Goal: Information Seeking & Learning: Check status

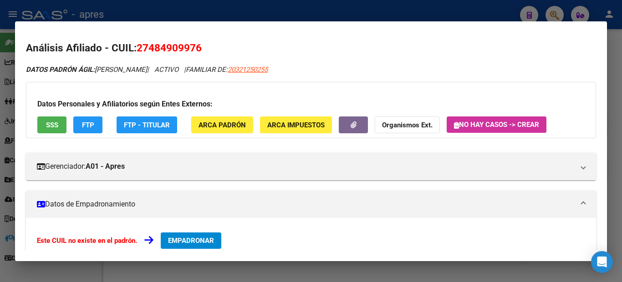
click at [535, 13] on div at bounding box center [311, 141] width 622 height 282
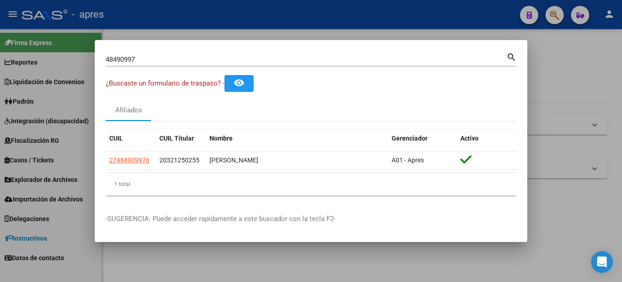
click at [560, 19] on div at bounding box center [311, 141] width 622 height 282
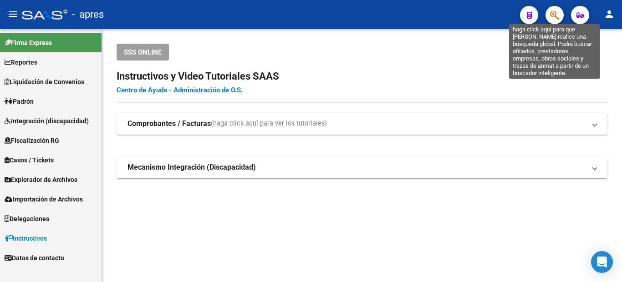
click at [553, 20] on icon "button" at bounding box center [554, 15] width 9 height 10
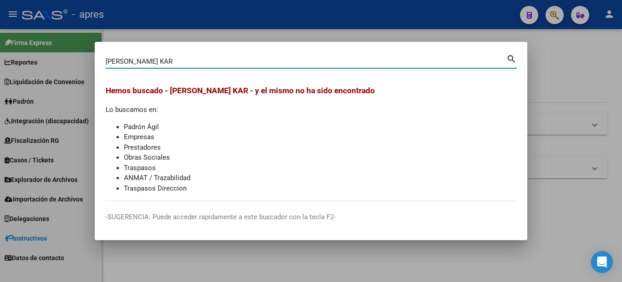
drag, startPoint x: 144, startPoint y: 60, endPoint x: 126, endPoint y: 57, distance: 18.0
click at [126, 57] on input "[PERSON_NAME] KAR" at bounding box center [306, 61] width 401 height 8
type input "[PERSON_NAME]"
click at [76, 126] on div at bounding box center [311, 141] width 622 height 282
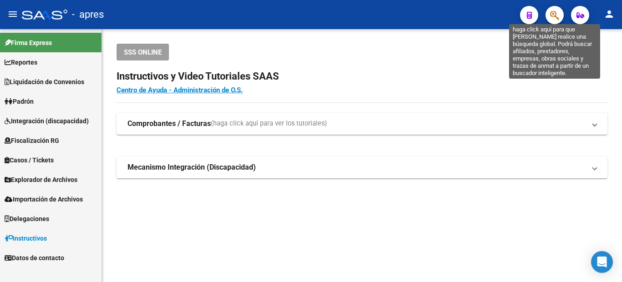
click at [555, 15] on icon "button" at bounding box center [554, 15] width 9 height 10
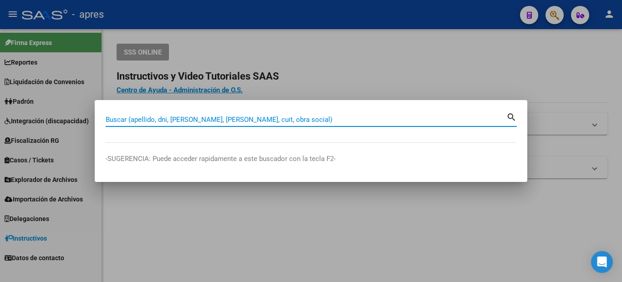
paste input "24040515"
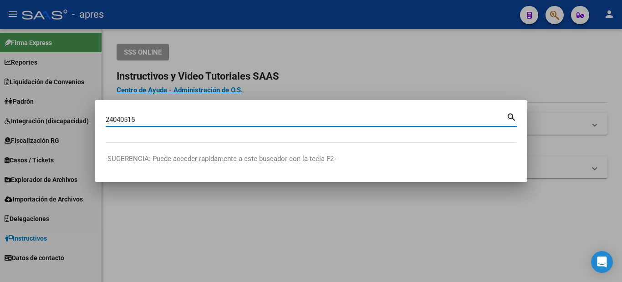
type input "24040515"
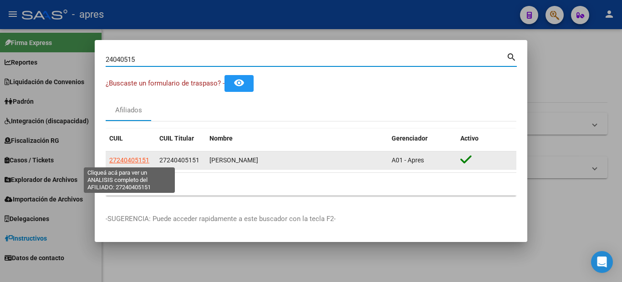
click at [129, 160] on span "27240405151" at bounding box center [129, 160] width 40 height 7
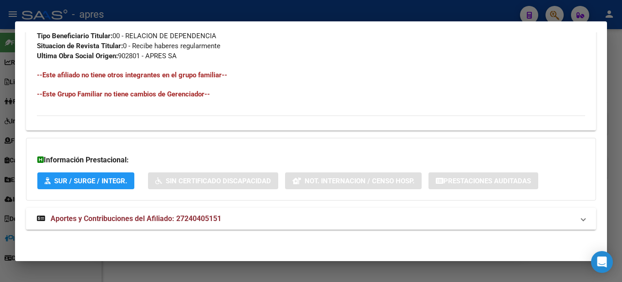
click at [121, 223] on span "Aportes y Contribuciones del Afiliado: 27240405151" at bounding box center [136, 218] width 171 height 9
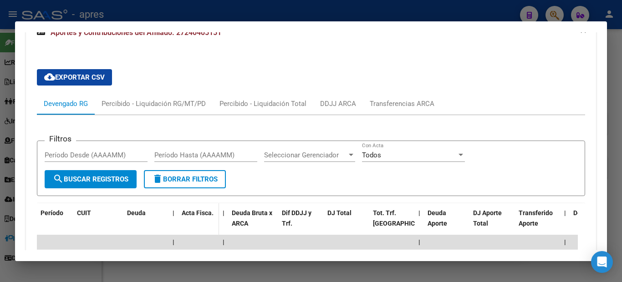
scroll to position [875, 0]
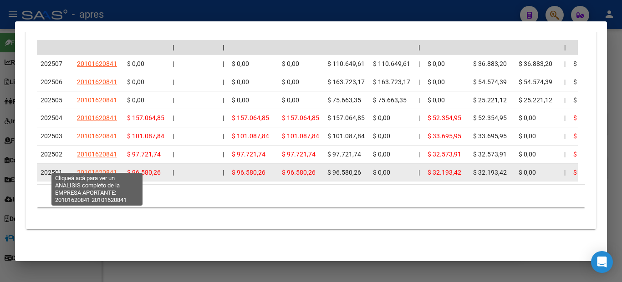
click at [96, 169] on span "20101620841" at bounding box center [97, 172] width 40 height 7
type textarea "20101620841"
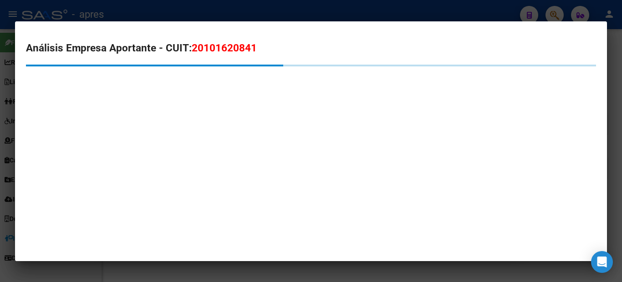
click at [7, 157] on div at bounding box center [311, 141] width 622 height 282
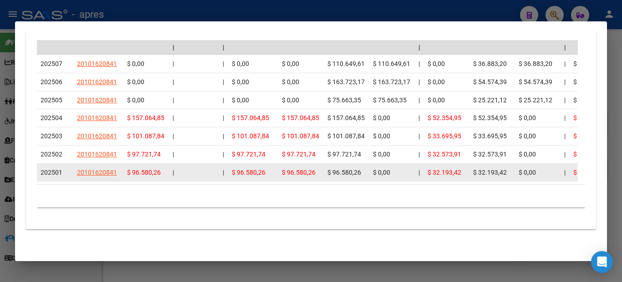
click at [99, 164] on datatable-body-cell "20101620841" at bounding box center [98, 173] width 50 height 18
click at [103, 170] on app-link-go-to "20101620841" at bounding box center [97, 173] width 40 height 10
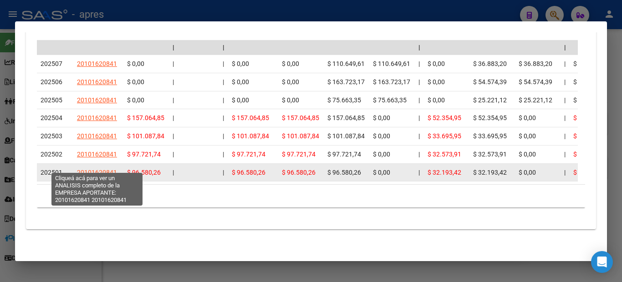
click at [100, 168] on app-link-go-to "20101620841" at bounding box center [97, 173] width 40 height 10
click at [105, 169] on span "20101620841" at bounding box center [97, 172] width 40 height 7
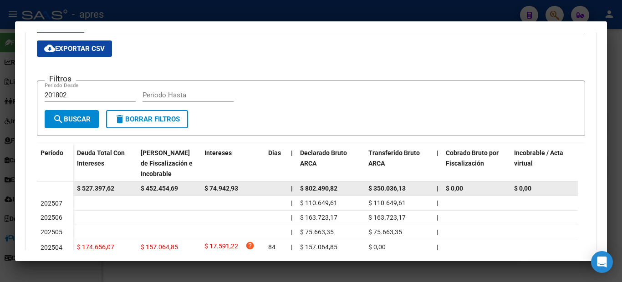
scroll to position [282, 0]
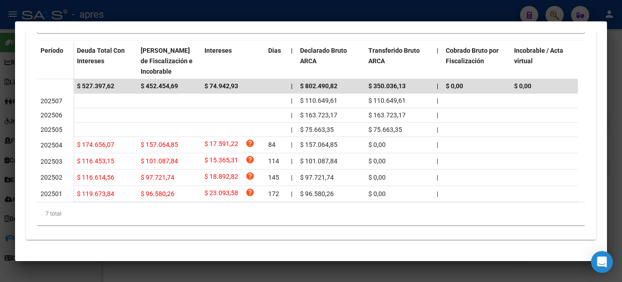
click at [0, 86] on div at bounding box center [311, 141] width 622 height 282
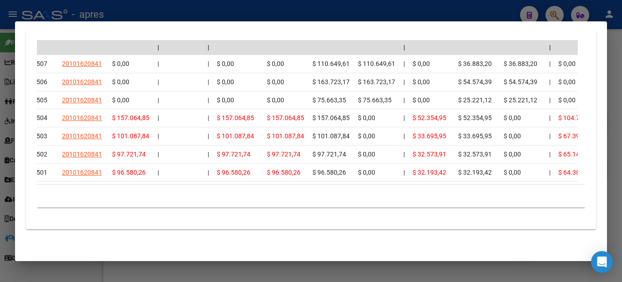
scroll to position [0, 0]
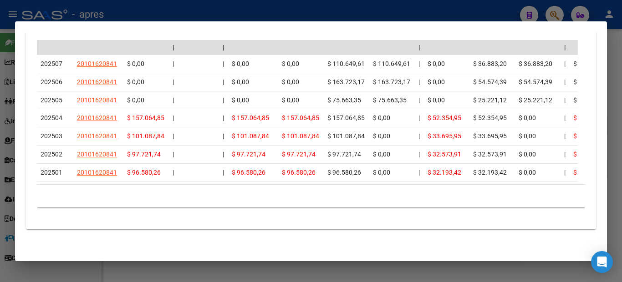
click at [15, 139] on mat-dialog-content "Análisis Afiliado - CUIL: 27240405151 DATOS PADRÓN ÁGIL: [PERSON_NAME] | ACTIVO…" at bounding box center [311, 141] width 592 height 218
click at [5, 102] on div at bounding box center [311, 141] width 622 height 282
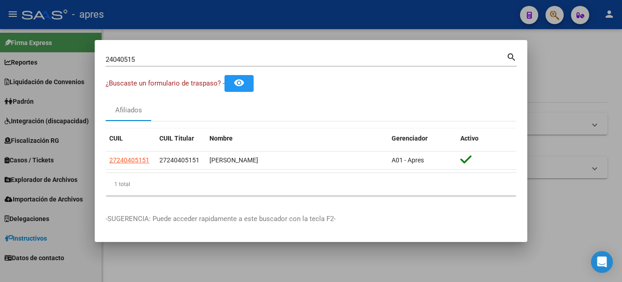
click at [13, 152] on div at bounding box center [311, 141] width 622 height 282
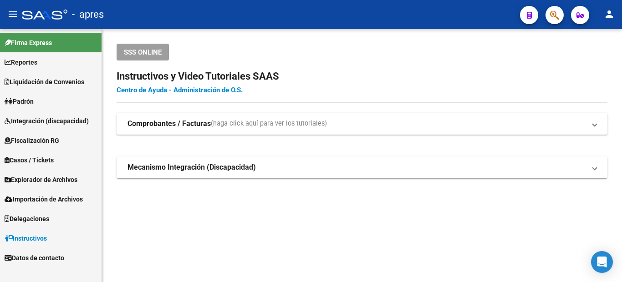
click at [551, 14] on icon "button" at bounding box center [554, 15] width 9 height 10
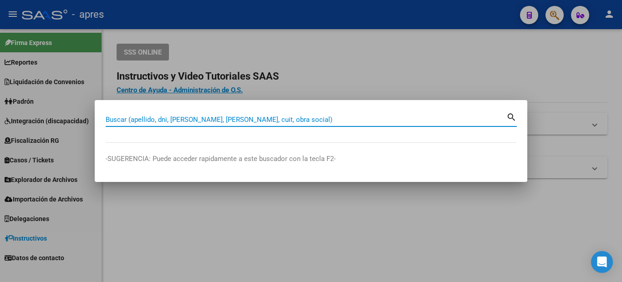
paste input "29381287"
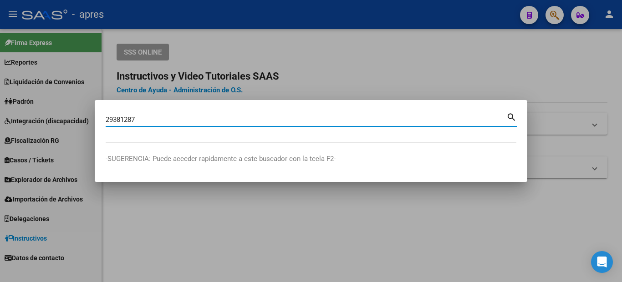
type input "29381287"
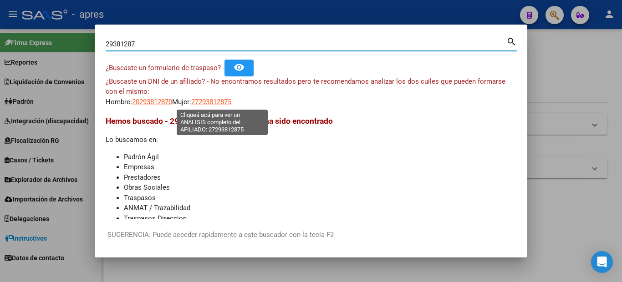
click at [231, 101] on span "27293812875" at bounding box center [211, 102] width 40 height 8
type textarea "27293812875"
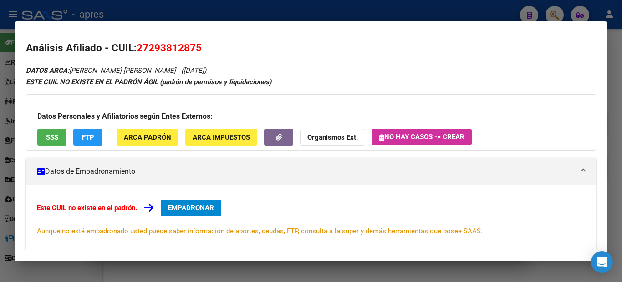
click at [7, 144] on div at bounding box center [311, 141] width 622 height 282
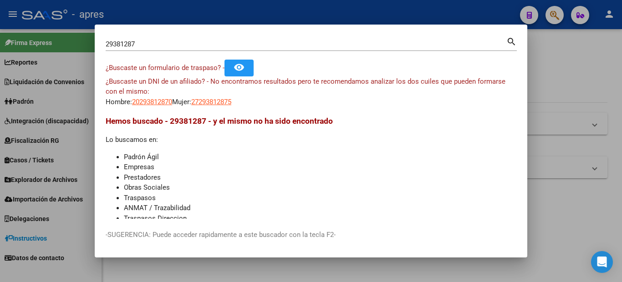
click at [584, 50] on div at bounding box center [311, 141] width 622 height 282
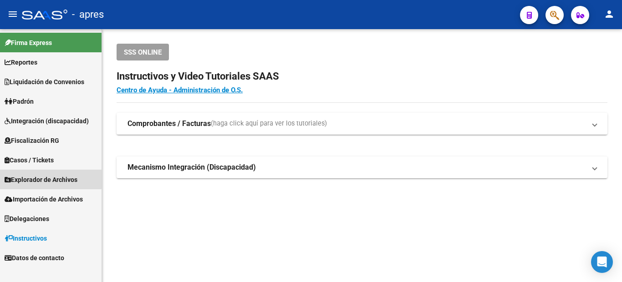
click at [42, 176] on span "Explorador de Archivos" at bounding box center [41, 180] width 73 height 10
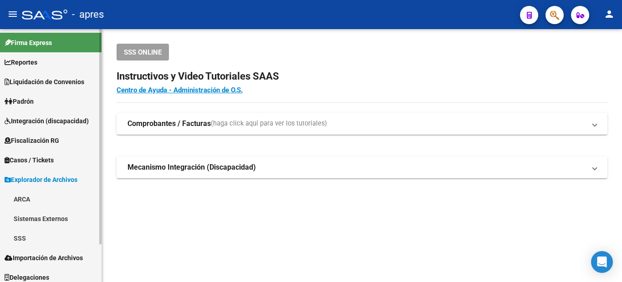
scroll to position [44, 0]
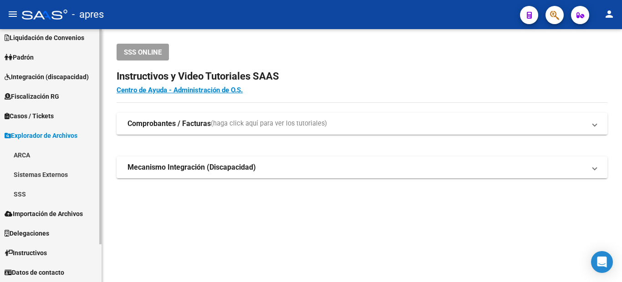
click at [20, 194] on link "SSS" at bounding box center [51, 194] width 102 height 20
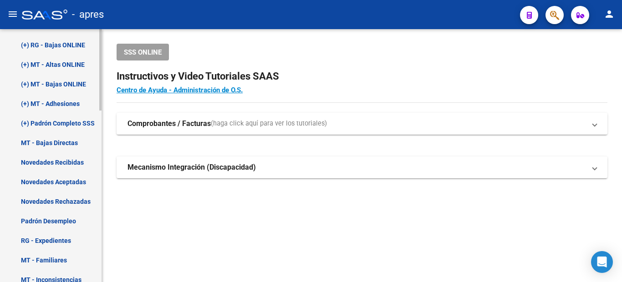
scroll to position [317, 0]
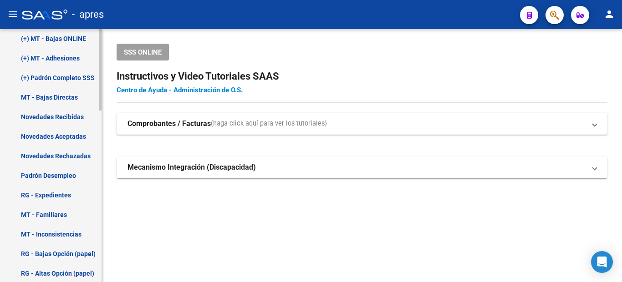
click at [66, 132] on link "Novedades Aceptadas" at bounding box center [51, 137] width 102 height 20
click at [73, 117] on link "Novedades Recibidas" at bounding box center [51, 117] width 102 height 20
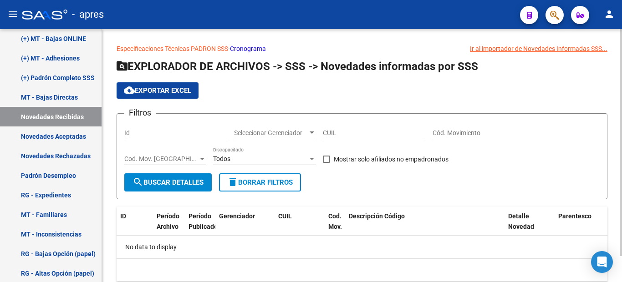
click at [249, 49] on link "Cronograma" at bounding box center [248, 48] width 36 height 7
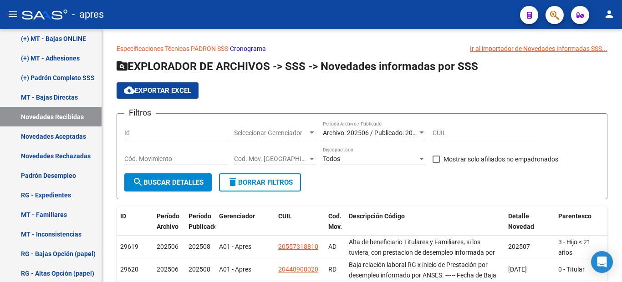
click at [561, 17] on button "button" at bounding box center [554, 15] width 18 height 18
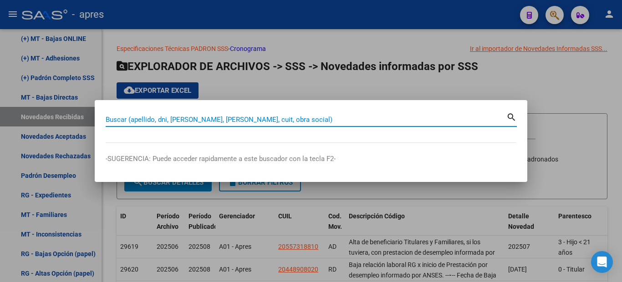
paste input "39412836"
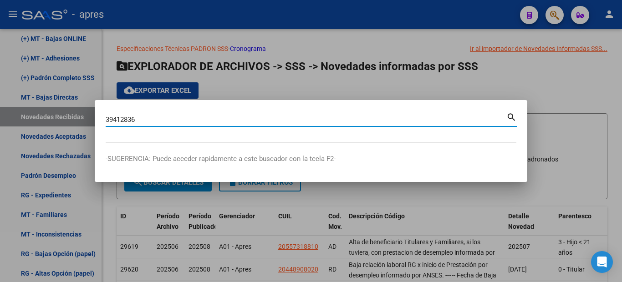
type input "39412836"
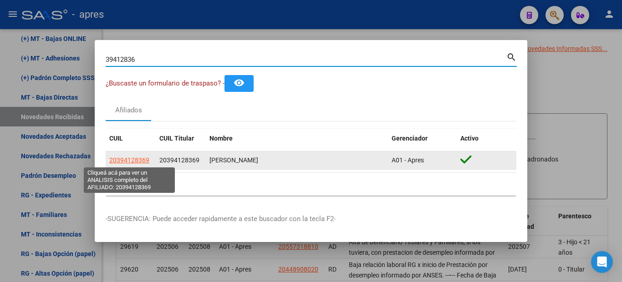
click at [131, 161] on span "20394128369" at bounding box center [129, 160] width 40 height 7
type textarea "20394128369"
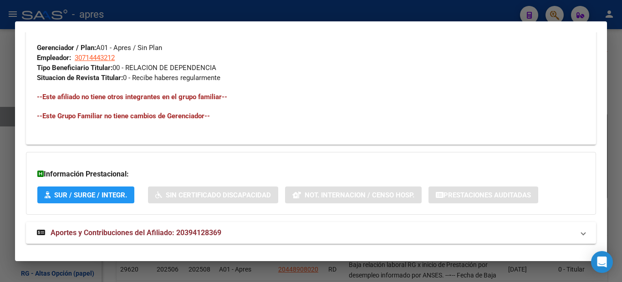
scroll to position [466, 0]
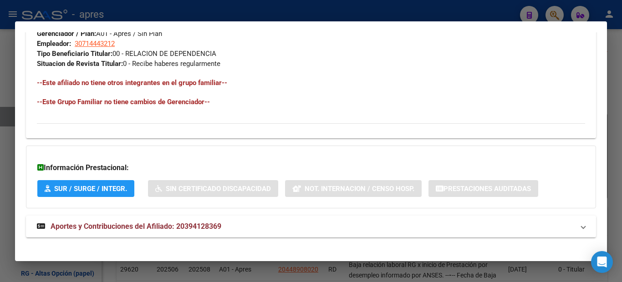
click at [201, 219] on mat-expansion-panel-header "Aportes y Contribuciones del Afiliado: 20394128369" at bounding box center [311, 227] width 570 height 22
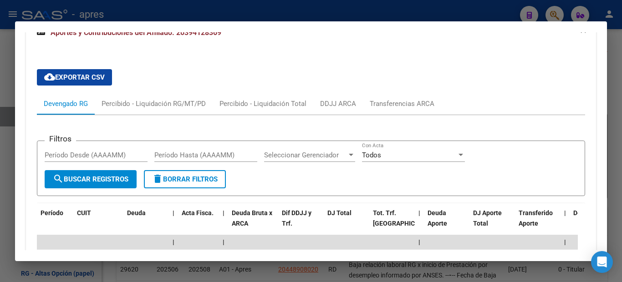
scroll to position [845, 0]
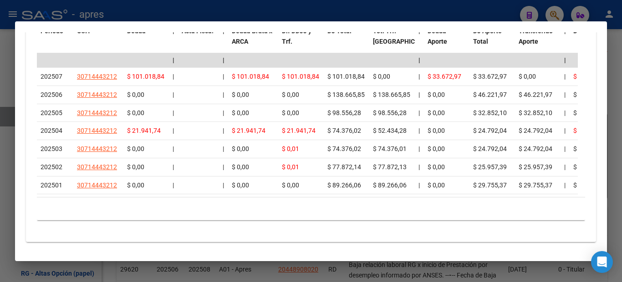
click at [23, 207] on mat-dialog-content "Análisis Afiliado - CUIL: 20394128369 DATOS PADRÓN ÁGIL: [PERSON_NAME] | ACTIVO…" at bounding box center [311, 141] width 592 height 218
click at [4, 201] on div at bounding box center [311, 141] width 622 height 282
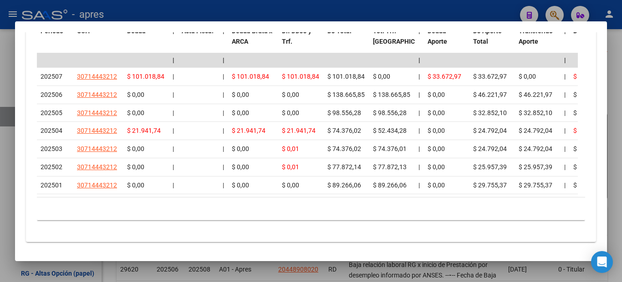
click at [4, 201] on div at bounding box center [311, 141] width 622 height 282
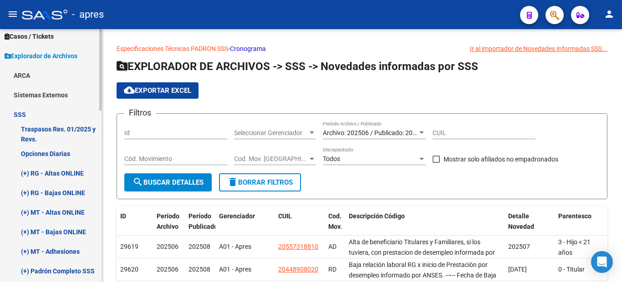
scroll to position [33, 0]
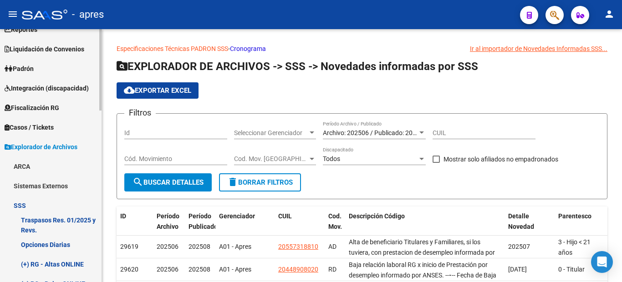
click at [37, 164] on link "ARCA" at bounding box center [51, 167] width 102 height 20
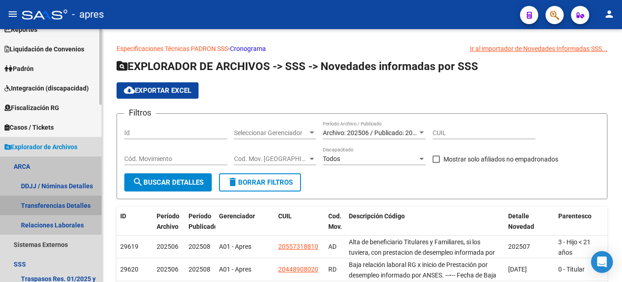
click at [53, 207] on link "Transferencias Detalles" at bounding box center [51, 206] width 102 height 20
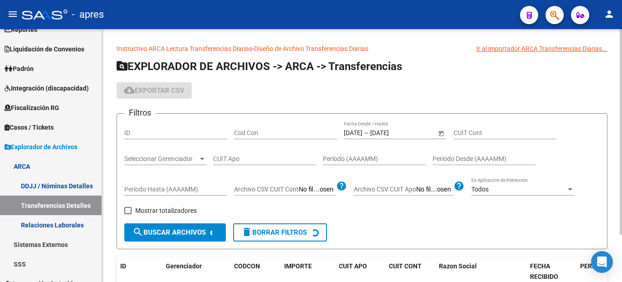
scroll to position [103, 0]
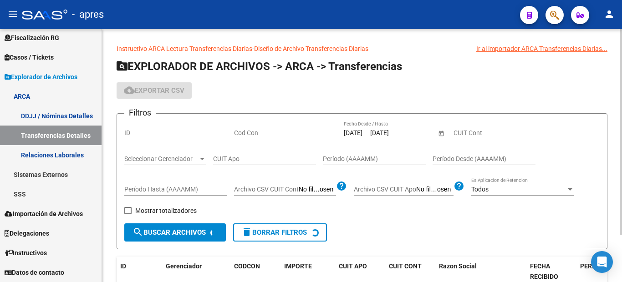
click at [280, 151] on div "CUIT Apo" at bounding box center [264, 156] width 103 height 18
paste input "20-39412836-9"
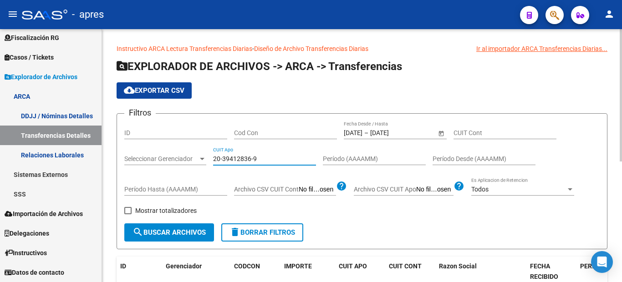
type input "20-39412836-9"
click at [444, 133] on span "Open calendar" at bounding box center [441, 133] width 22 height 22
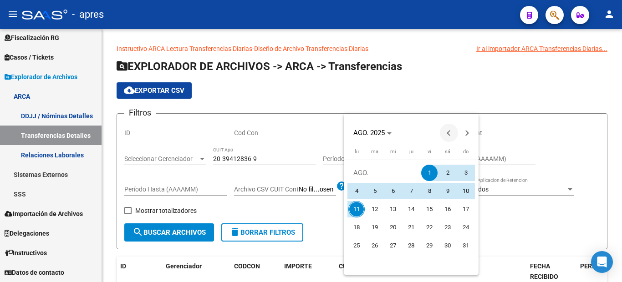
click at [443, 134] on span "Previous month" at bounding box center [449, 133] width 18 height 18
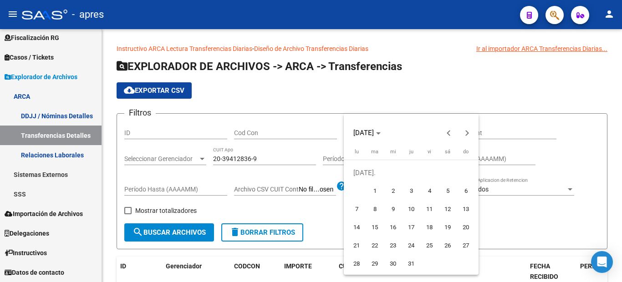
click at [372, 188] on span "1" at bounding box center [374, 191] width 16 height 16
type input "[DATE]"
click at [464, 131] on span "Next month" at bounding box center [467, 133] width 18 height 18
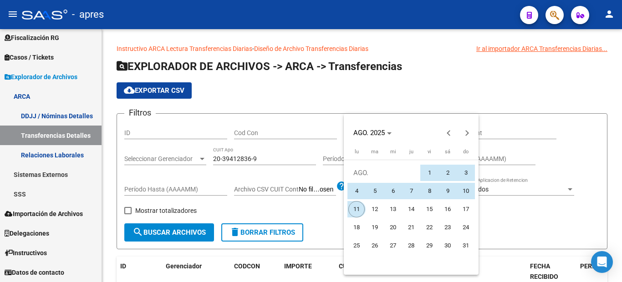
click at [356, 210] on span "11" at bounding box center [356, 209] width 16 height 16
type input "[DATE]"
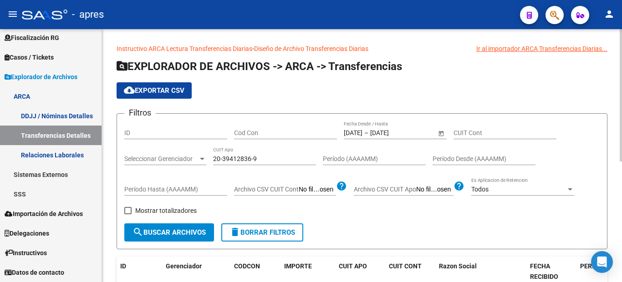
click at [195, 234] on span "search Buscar Archivos" at bounding box center [168, 233] width 73 height 8
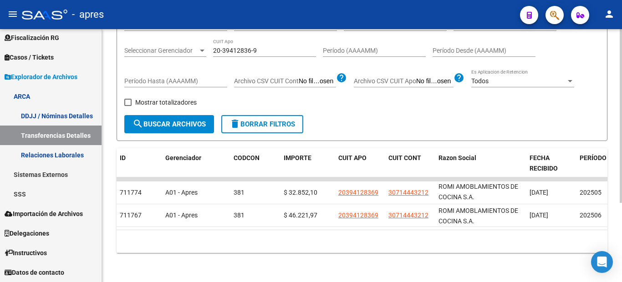
scroll to position [25, 0]
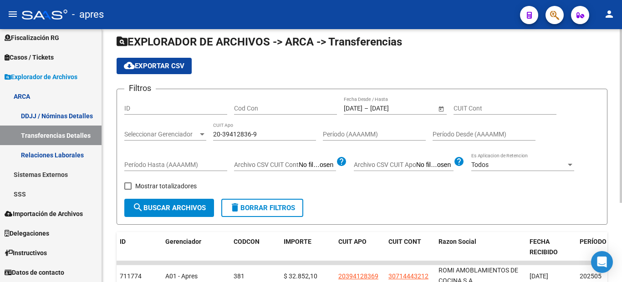
click at [438, 108] on span "Open calendar" at bounding box center [441, 109] width 22 height 22
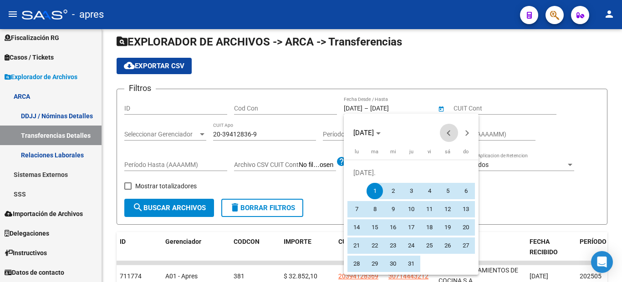
click at [448, 130] on span "Previous month" at bounding box center [449, 133] width 18 height 18
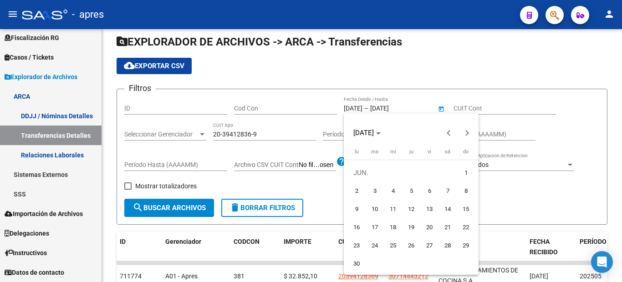
click at [465, 174] on span "1" at bounding box center [466, 173] width 16 height 16
type input "[DATE]"
click at [468, 138] on span "Next month" at bounding box center [467, 133] width 18 height 18
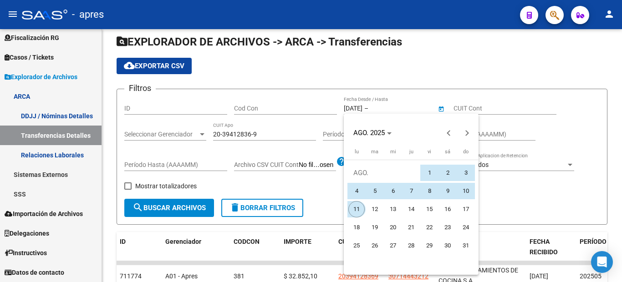
click at [353, 203] on span "11" at bounding box center [356, 209] width 16 height 16
type input "[DATE]"
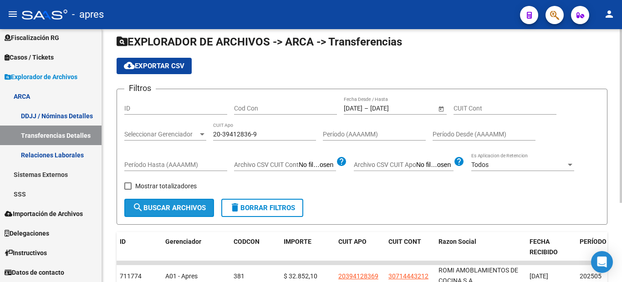
click at [189, 204] on span "search Buscar Archivos" at bounding box center [168, 208] width 73 height 8
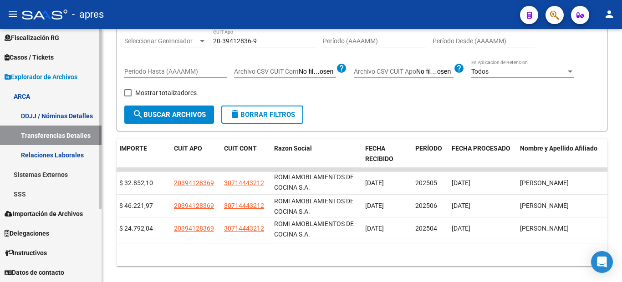
scroll to position [0, 0]
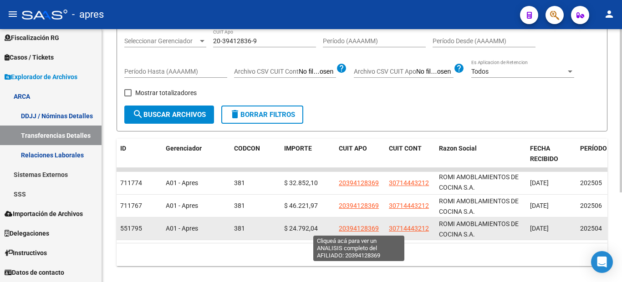
click at [365, 228] on span "20394128369" at bounding box center [359, 228] width 40 height 7
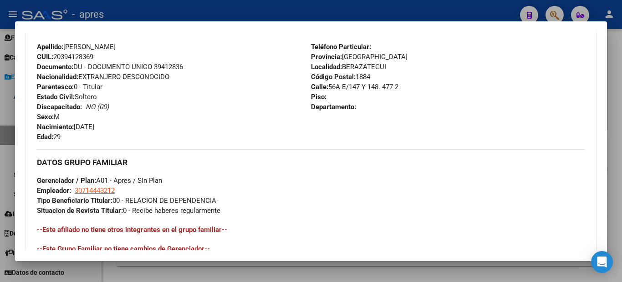
scroll to position [473, 0]
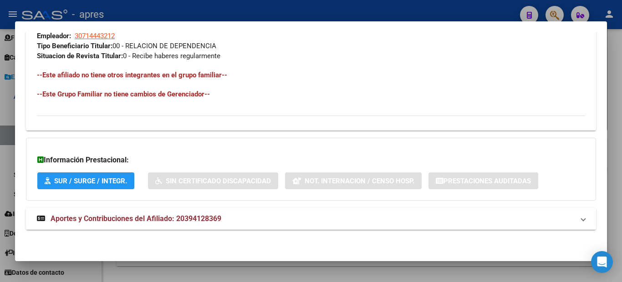
click at [130, 219] on span "Aportes y Contribuciones del Afiliado: 20394128369" at bounding box center [136, 218] width 171 height 9
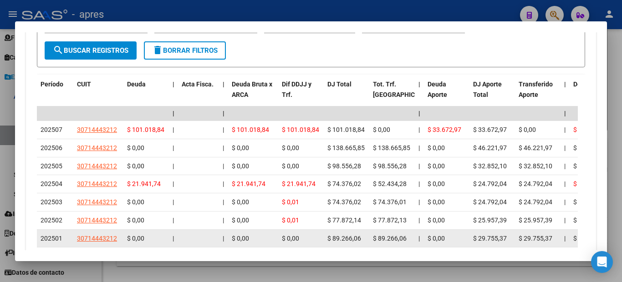
scroll to position [838, 0]
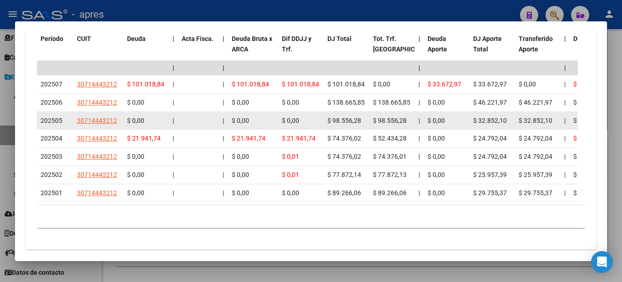
drag, startPoint x: 379, startPoint y: 122, endPoint x: 415, endPoint y: 121, distance: 36.4
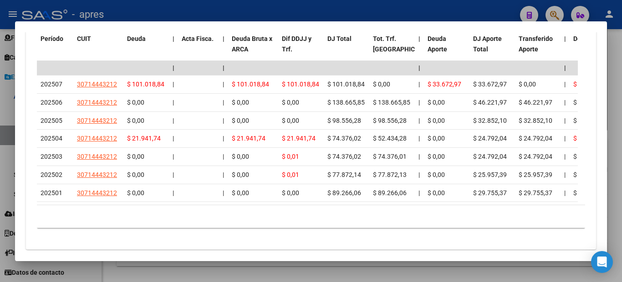
click at [0, 142] on div at bounding box center [311, 141] width 622 height 282
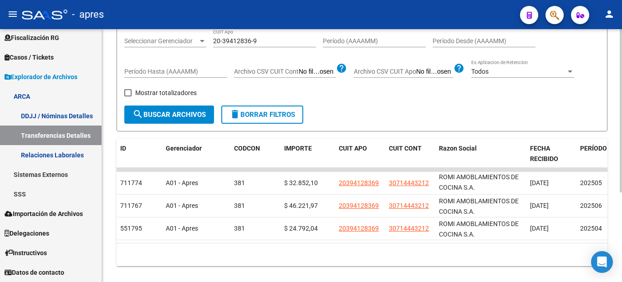
scroll to position [0, 0]
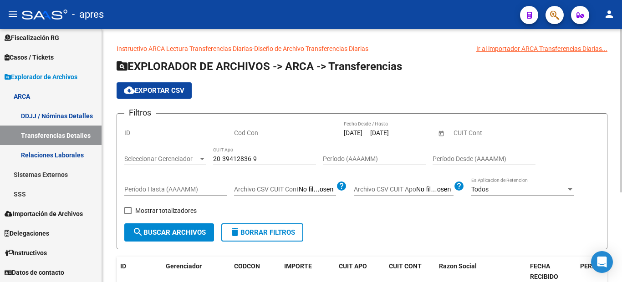
drag, startPoint x: 169, startPoint y: 161, endPoint x: 146, endPoint y: 157, distance: 23.7
click at [151, 158] on div "Filtros ID Cod Con [DATE] [DATE] – [DATE] [DATE] Fecha Desde / Hasta CUIT Cont …" at bounding box center [361, 172] width 475 height 102
paste input "42353904-7"
type input "20-42353904-7"
click at [175, 233] on span "search Buscar Archivos" at bounding box center [168, 233] width 73 height 8
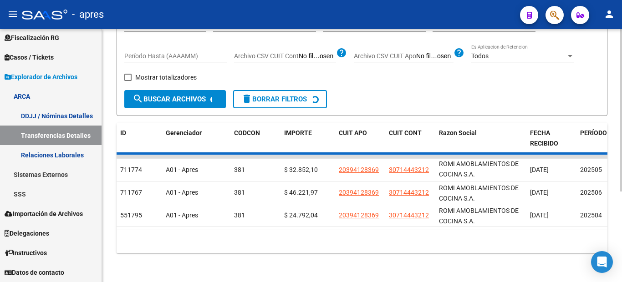
scroll to position [79, 0]
